Goal: Find specific page/section: Find specific page/section

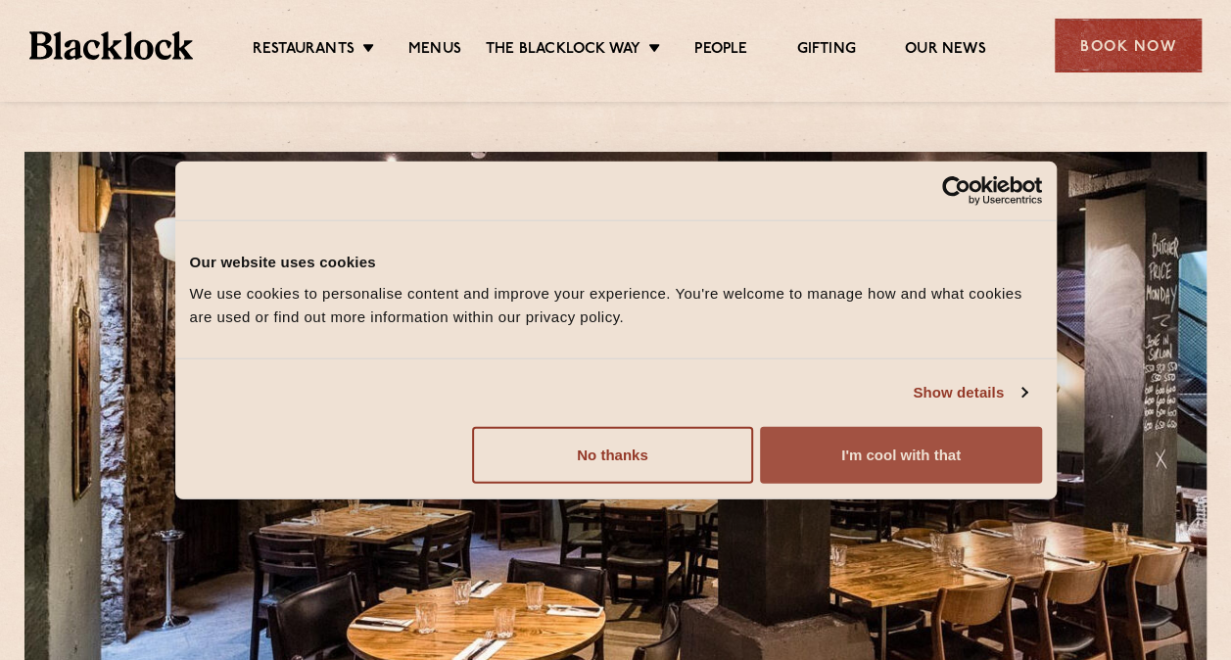
click at [834, 446] on button "I'm cool with that" at bounding box center [900, 454] width 281 height 57
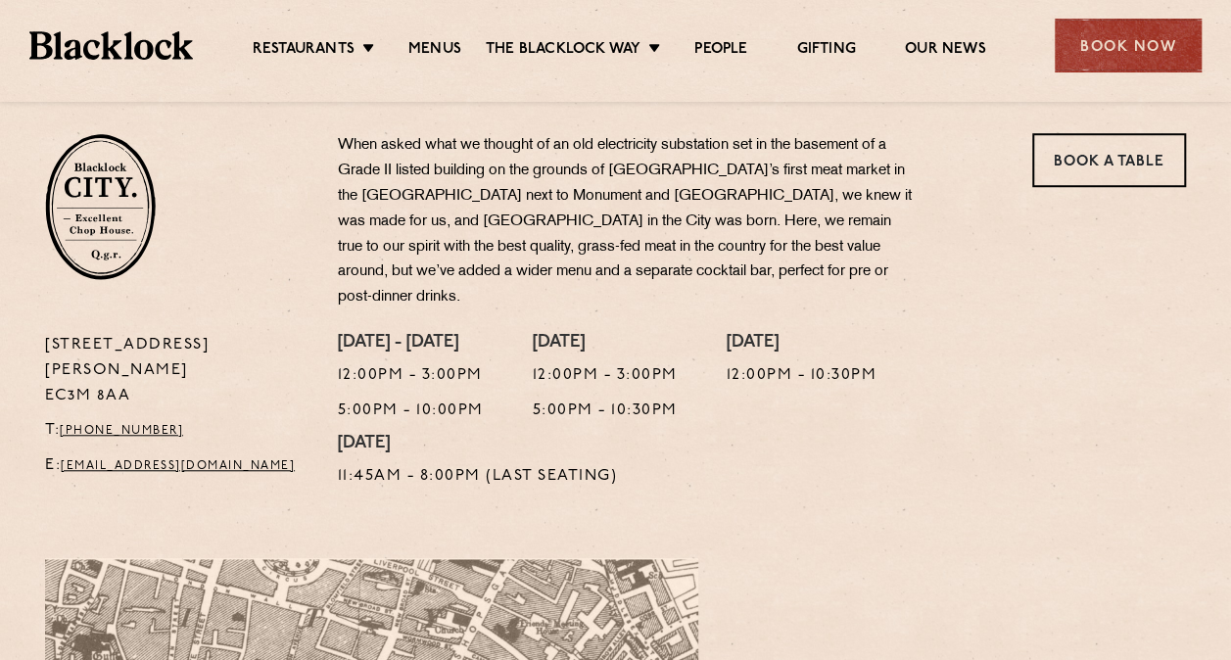
scroll to position [685, 0]
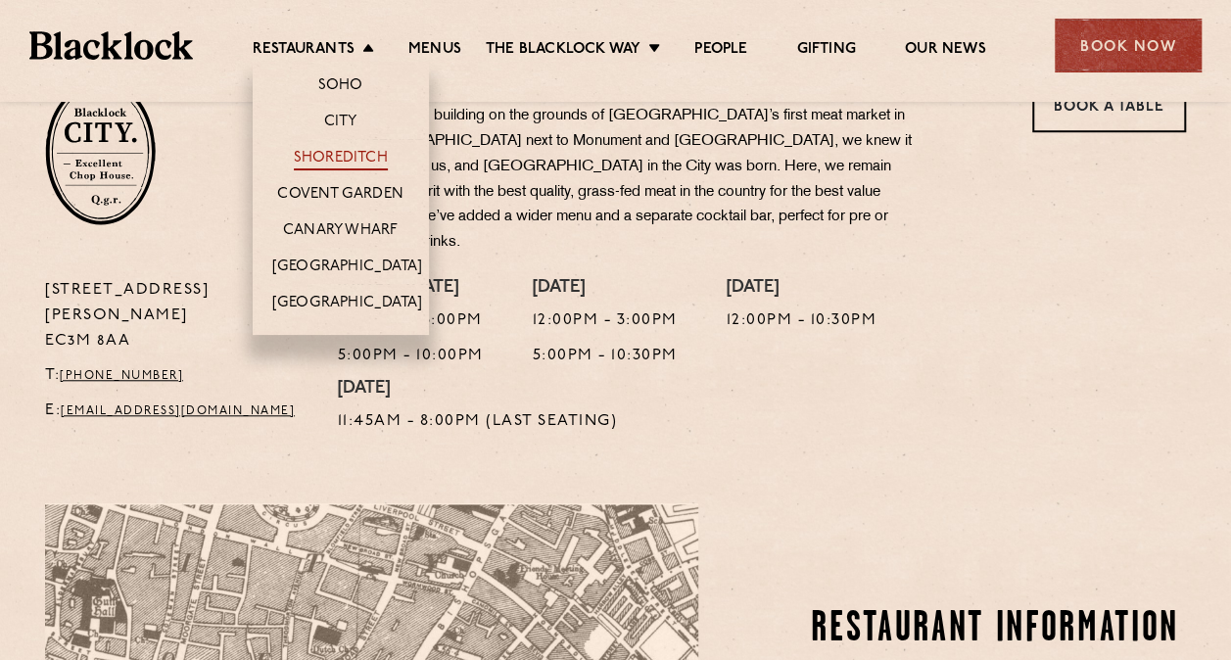
click at [335, 161] on link "Shoreditch" at bounding box center [341, 160] width 94 height 22
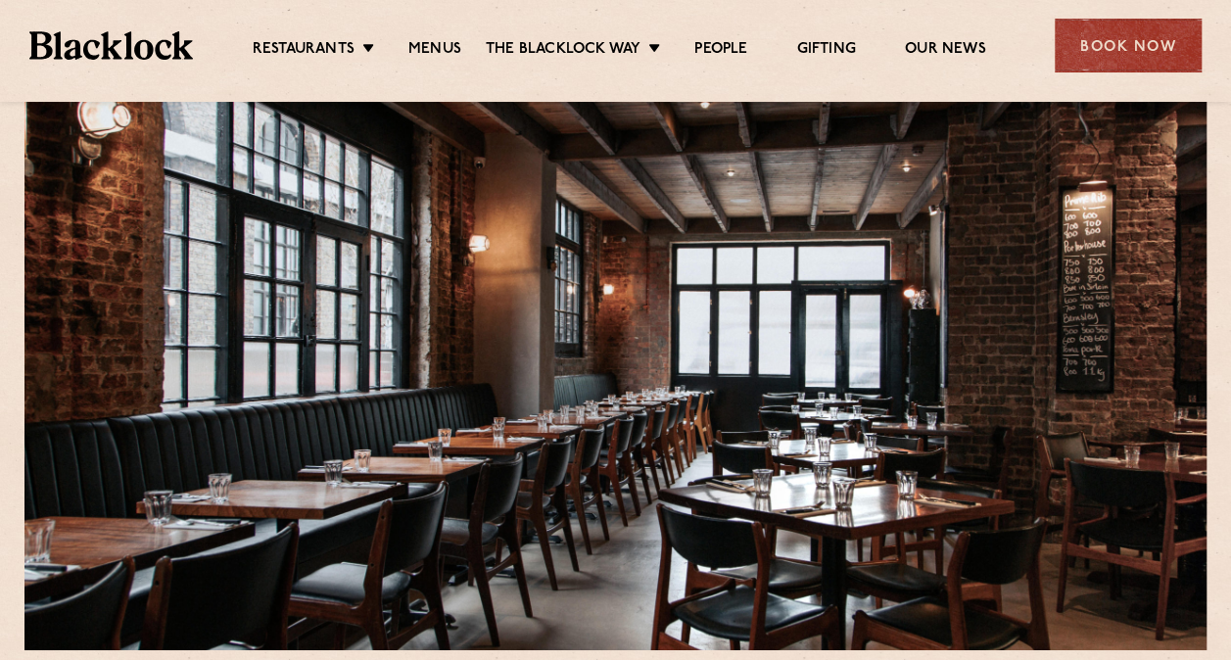
scroll to position [98, 0]
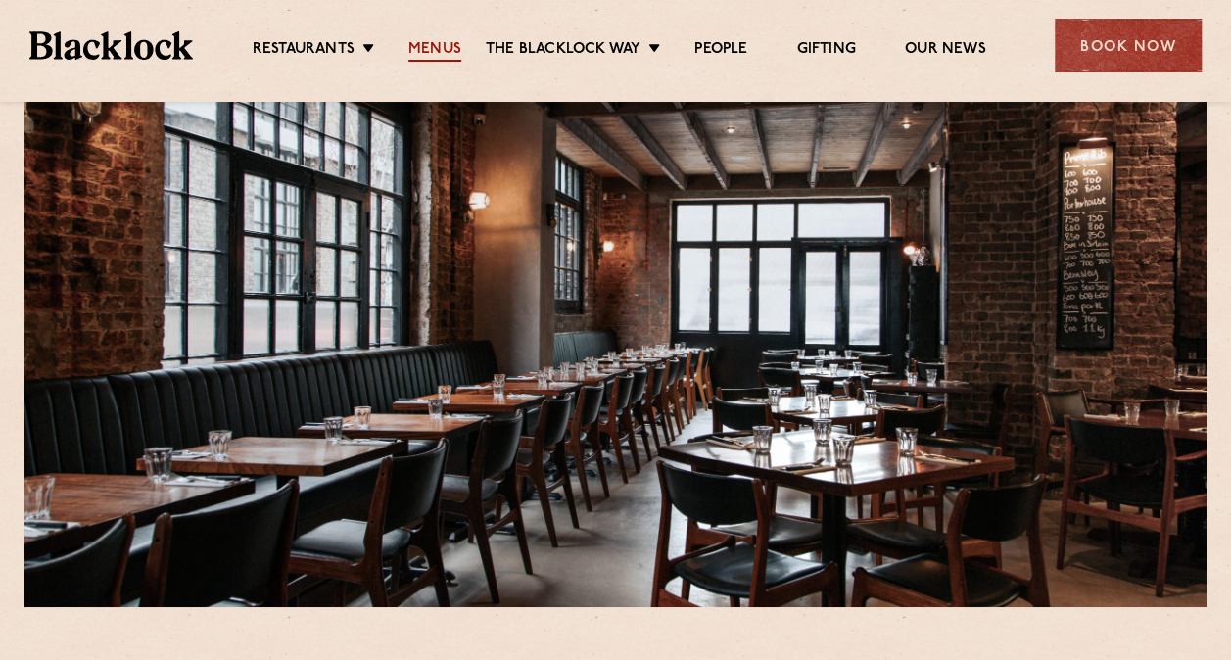
click at [415, 47] on link "Menus" at bounding box center [434, 51] width 53 height 22
